Goal: Transaction & Acquisition: Purchase product/service

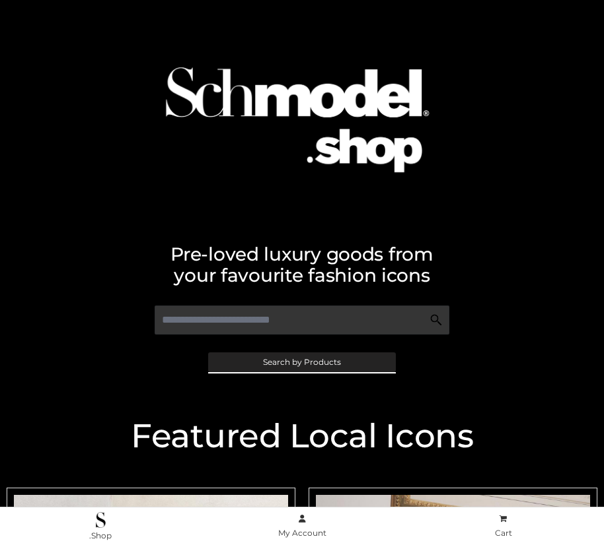
click at [301, 362] on span "Search by Products" at bounding box center [302, 363] width 78 height 8
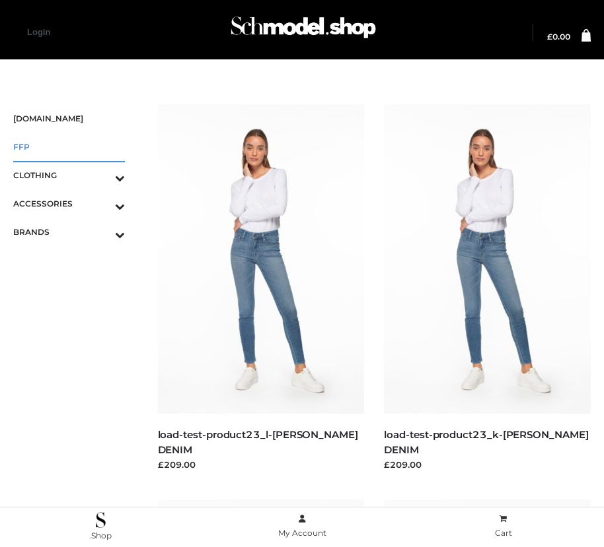
click at [69, 147] on span "FFP" at bounding box center [69, 146] width 112 height 15
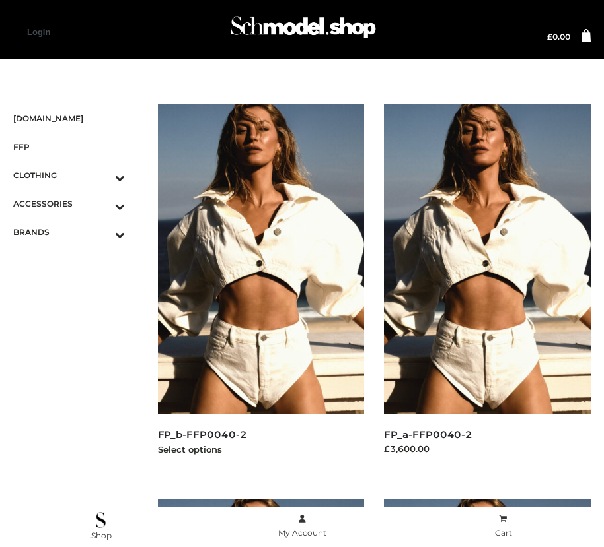
click at [260, 289] on img at bounding box center [261, 259] width 207 height 310
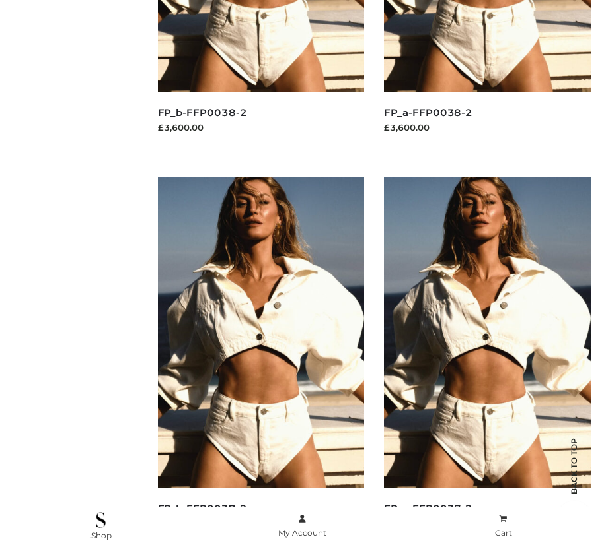
click at [260, 362] on img at bounding box center [261, 333] width 207 height 310
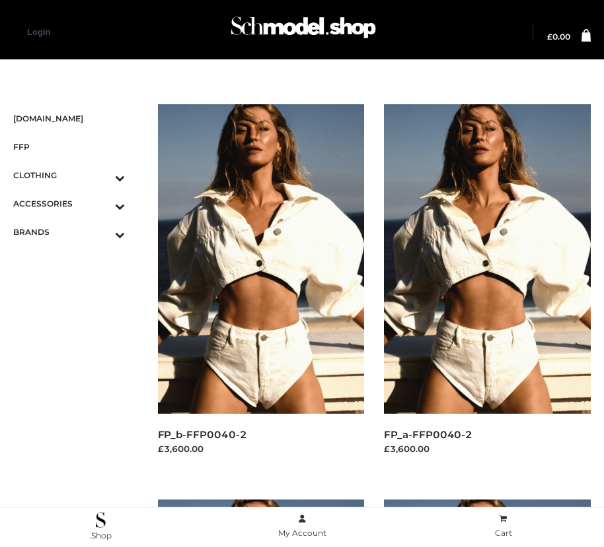
scroll to position [1509, 0]
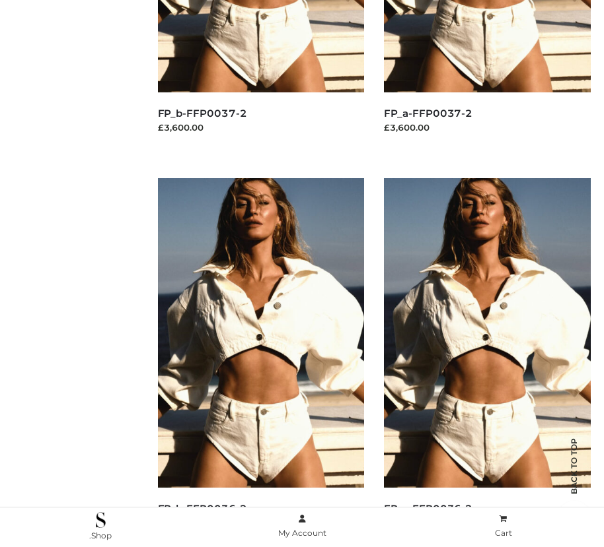
click at [260, 363] on img at bounding box center [261, 333] width 207 height 310
